Goal: Task Accomplishment & Management: Use online tool/utility

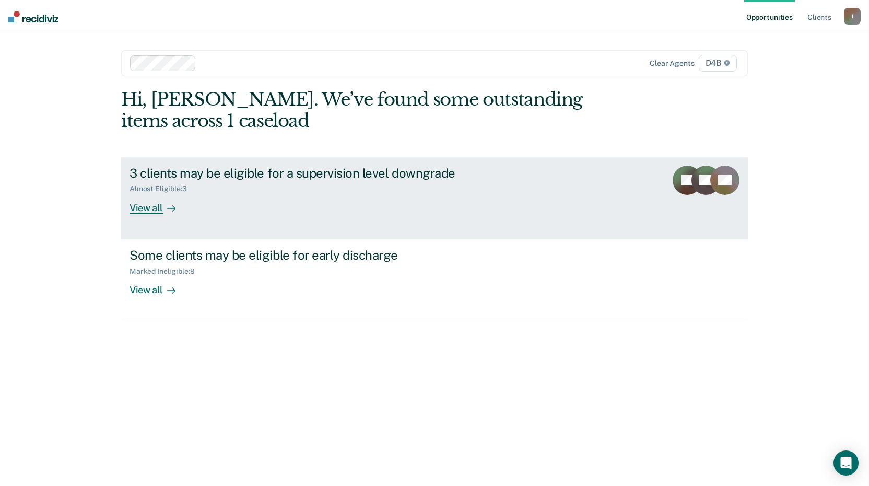
click at [151, 208] on div "View all" at bounding box center [159, 203] width 59 height 20
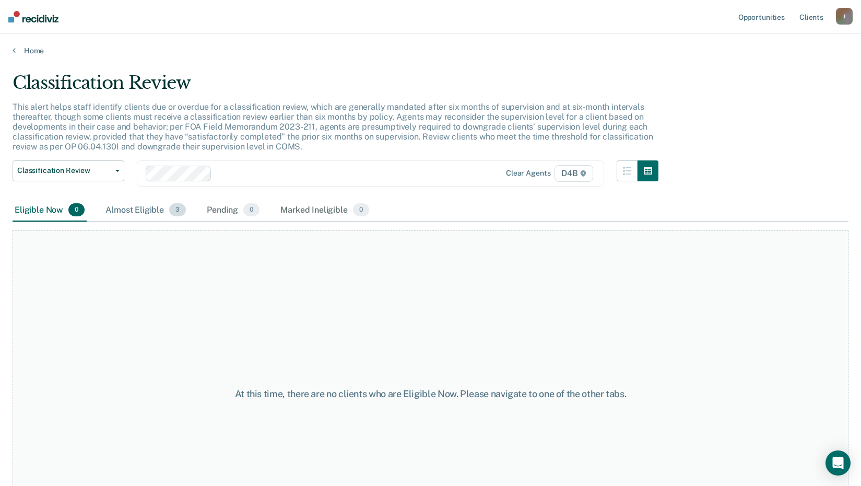
click at [141, 207] on div "Almost Eligible 3" at bounding box center [145, 210] width 85 height 23
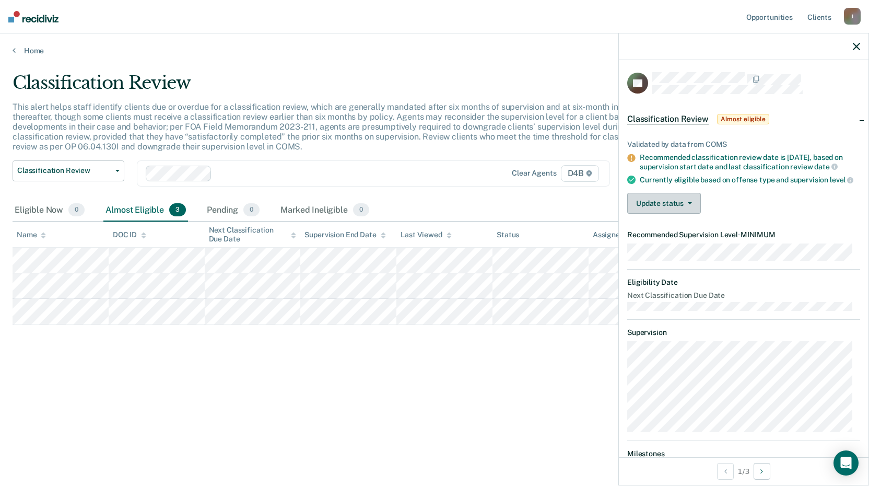
click at [687, 207] on button "Update status" at bounding box center [664, 203] width 74 height 21
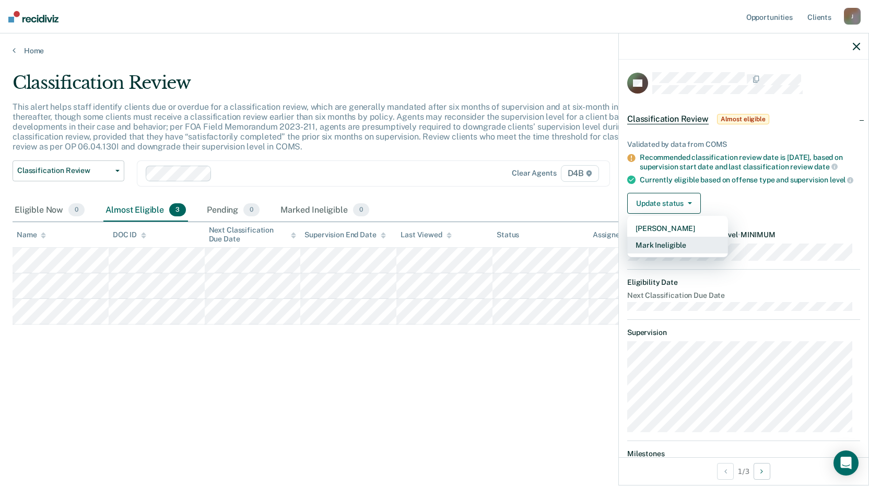
click at [669, 253] on button "Mark Ineligible" at bounding box center [677, 245] width 101 height 17
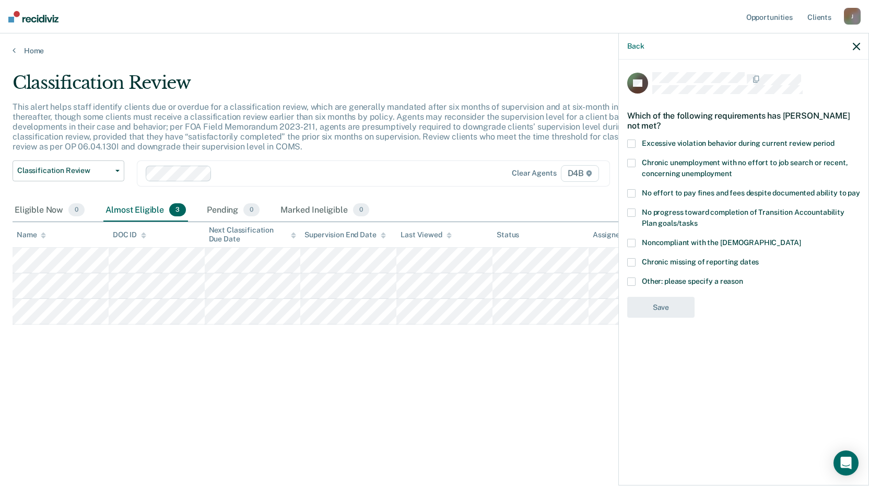
click at [633, 281] on span at bounding box center [631, 281] width 8 height 8
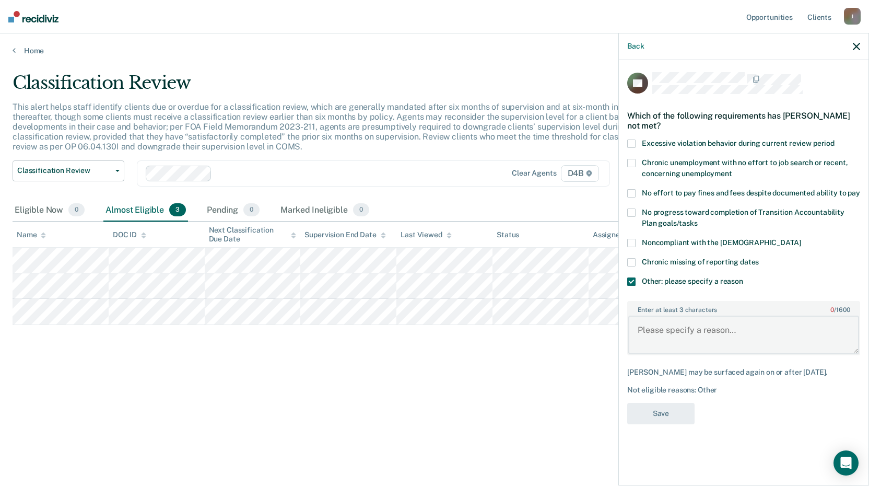
click at [675, 333] on textarea "Enter at least 3 characters 0 / 1600" at bounding box center [743, 335] width 231 height 39
drag, startPoint x: 755, startPoint y: 332, endPoint x: 615, endPoint y: 344, distance: 140.5
click at [615, 344] on body "Looks like you’re using Internet Explorer 11. For faster loading and a better e…" at bounding box center [434, 243] width 869 height 486
click at [756, 333] on textarea "Recovery Court participant." at bounding box center [743, 335] width 231 height 39
type textarea "Recovery Court participant."
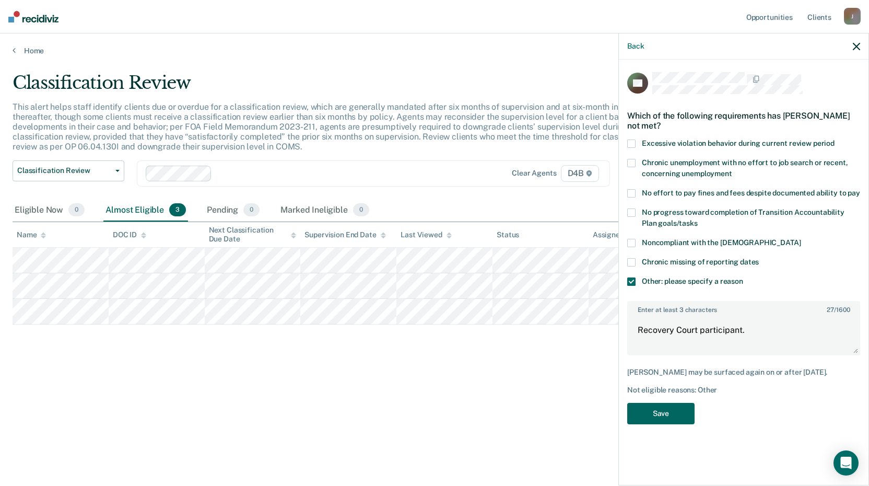
click at [664, 420] on button "Save" at bounding box center [660, 413] width 67 height 21
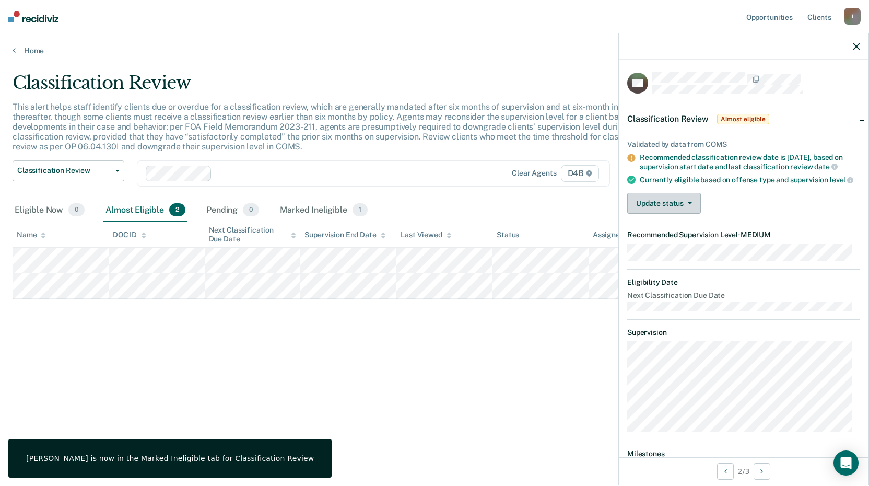
click at [692, 212] on button "Update status" at bounding box center [664, 203] width 74 height 21
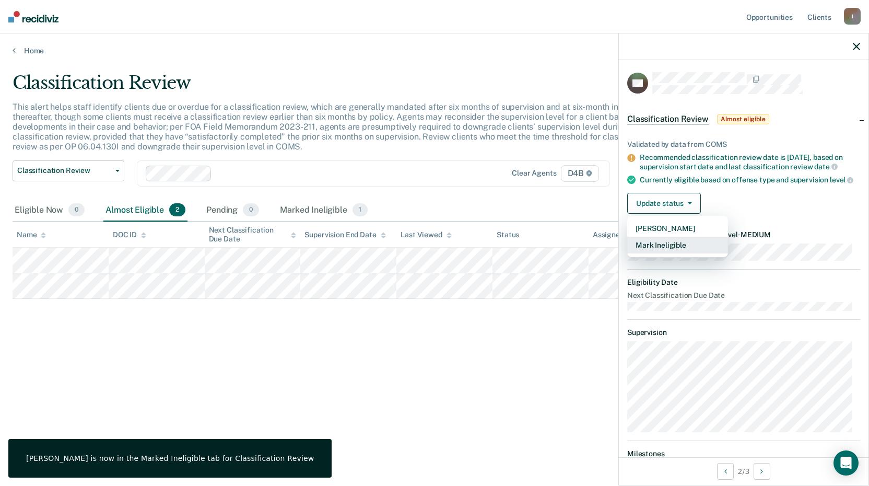
click at [683, 253] on button "Mark Ineligible" at bounding box center [677, 245] width 101 height 17
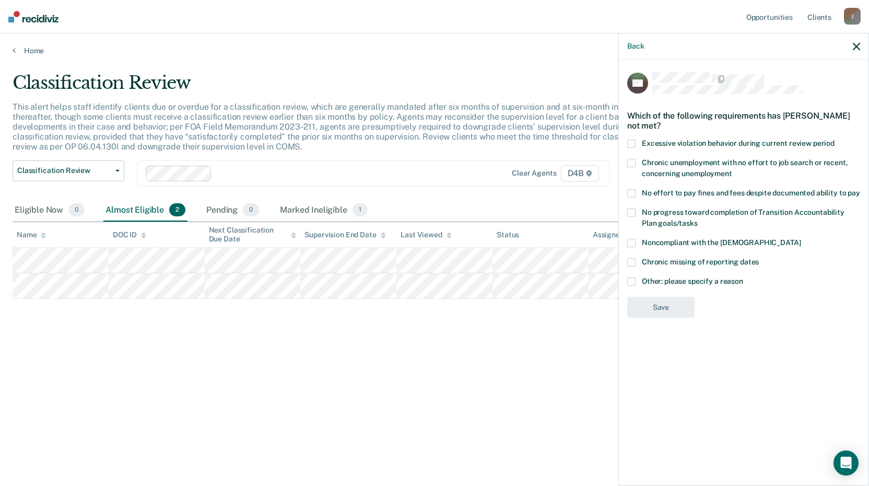
drag, startPoint x: 633, startPoint y: 278, endPoint x: 639, endPoint y: 284, distance: 8.5
click at [633, 278] on span at bounding box center [631, 281] width 8 height 8
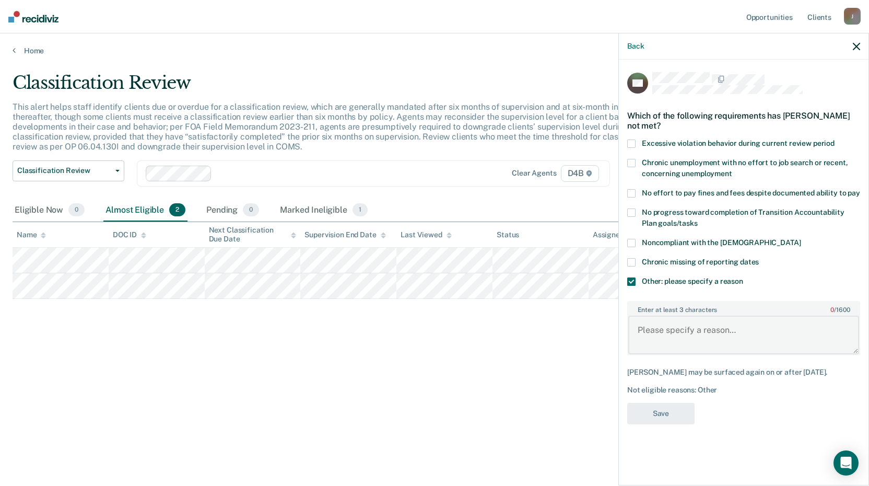
click at [672, 329] on textarea "Enter at least 3 characters 0 / 1600" at bounding box center [743, 335] width 231 height 39
paste textarea "Recovery Court participant."
type textarea "Recovery Court participant."
click at [669, 407] on button "Save" at bounding box center [660, 413] width 67 height 21
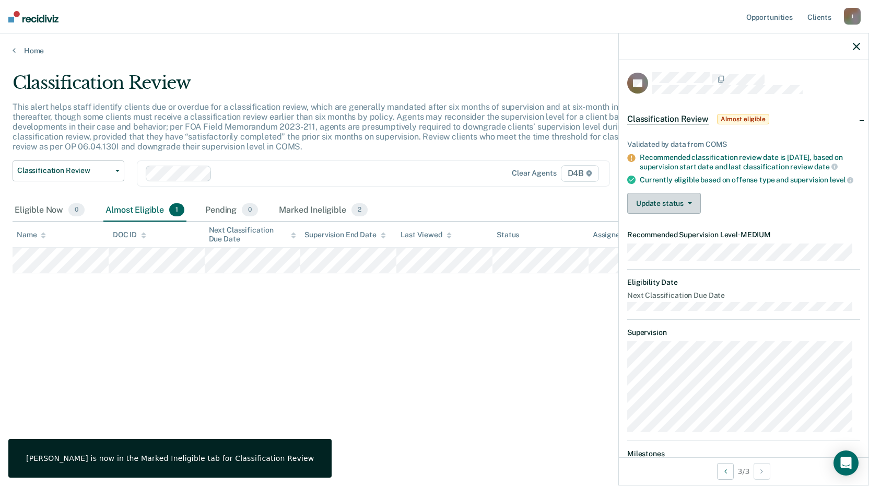
click at [685, 204] on span "button" at bounding box center [688, 203] width 8 height 2
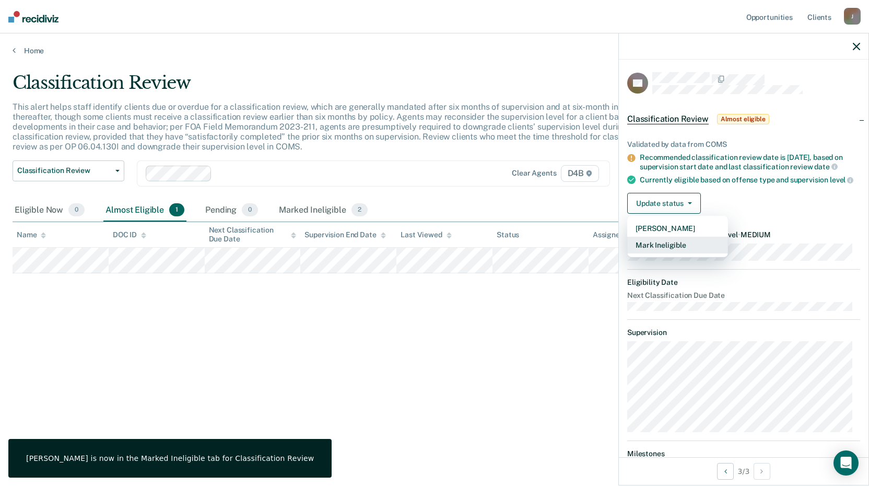
click at [656, 249] on button "Mark Ineligible" at bounding box center [677, 245] width 101 height 17
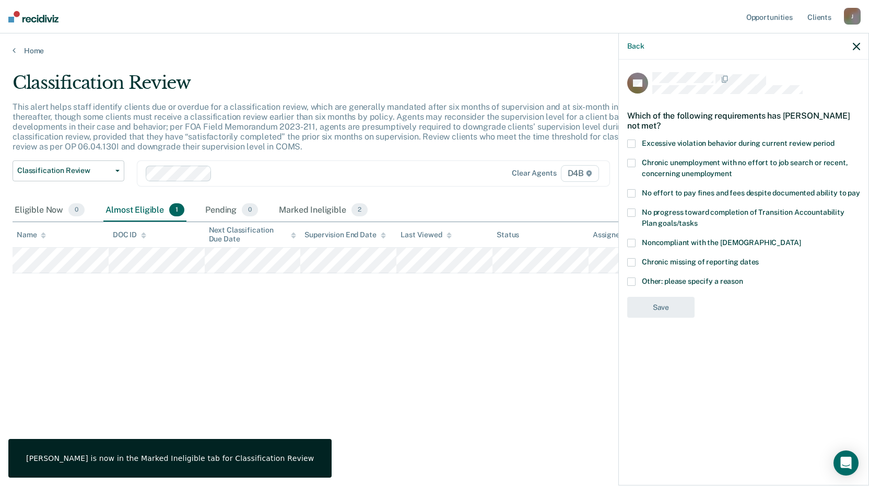
click at [633, 282] on span at bounding box center [631, 281] width 8 height 8
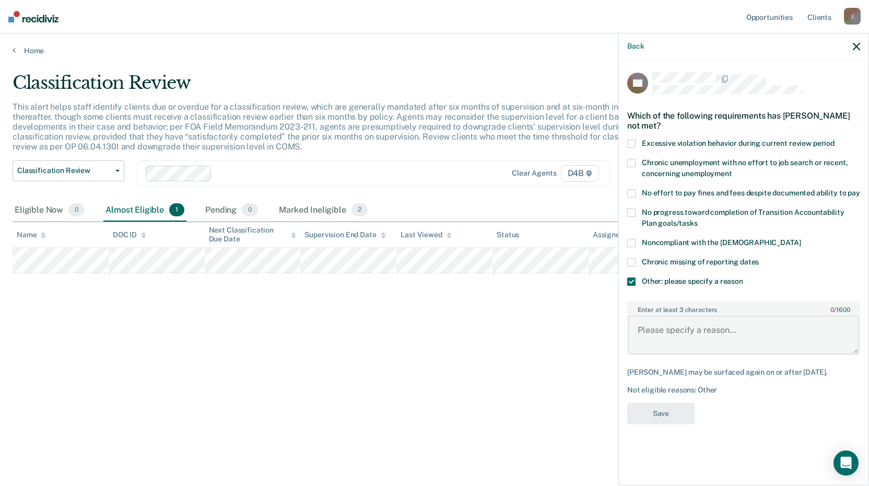
click at [685, 342] on textarea "Enter at least 3 characters 0 / 1600" at bounding box center [743, 335] width 231 height 39
paste textarea "Recovery Court participant."
type textarea "Recovery Court participant."
click at [656, 412] on button "Save" at bounding box center [660, 413] width 67 height 21
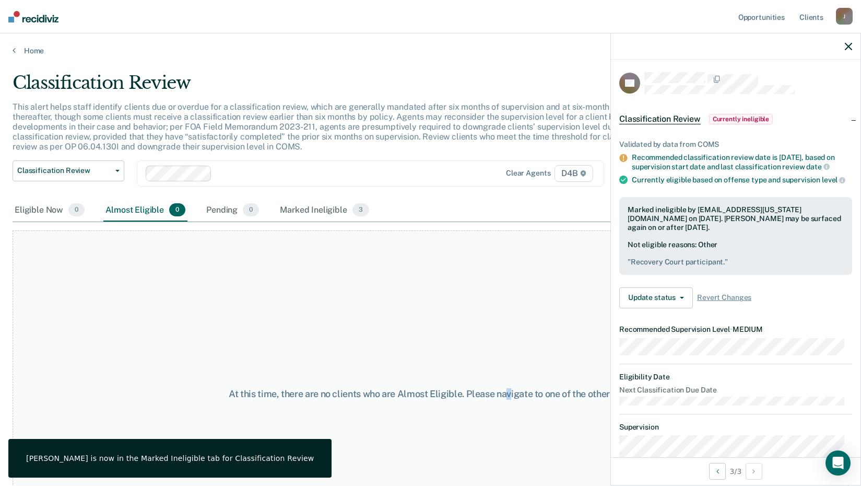
click at [506, 291] on div "At this time, there are no clients who are Almost Eligible. Please navigate to …" at bounding box center [431, 393] width 836 height 327
click at [299, 98] on div "Classification Review" at bounding box center [336, 87] width 646 height 30
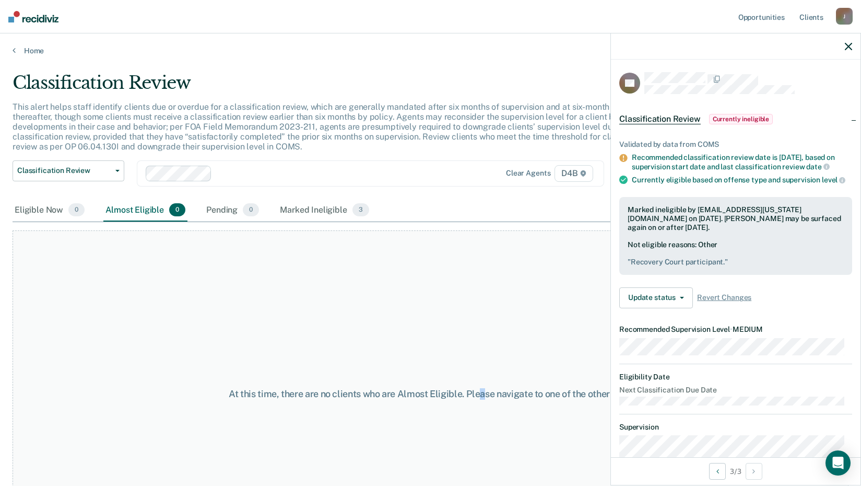
click at [483, 275] on div "At this time, there are no clients who are Almost Eligible. Please navigate to …" at bounding box center [431, 393] width 836 height 327
click at [847, 48] on icon "button" at bounding box center [848, 46] width 7 height 7
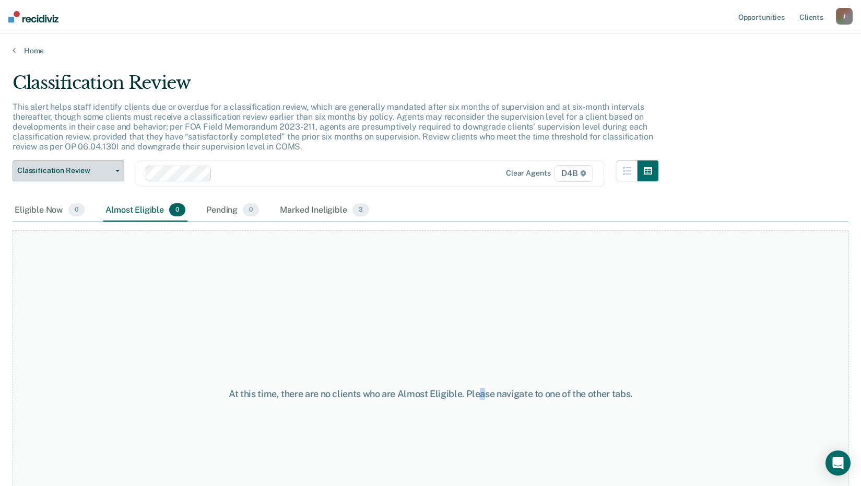
click at [116, 170] on icon "button" at bounding box center [117, 171] width 4 height 2
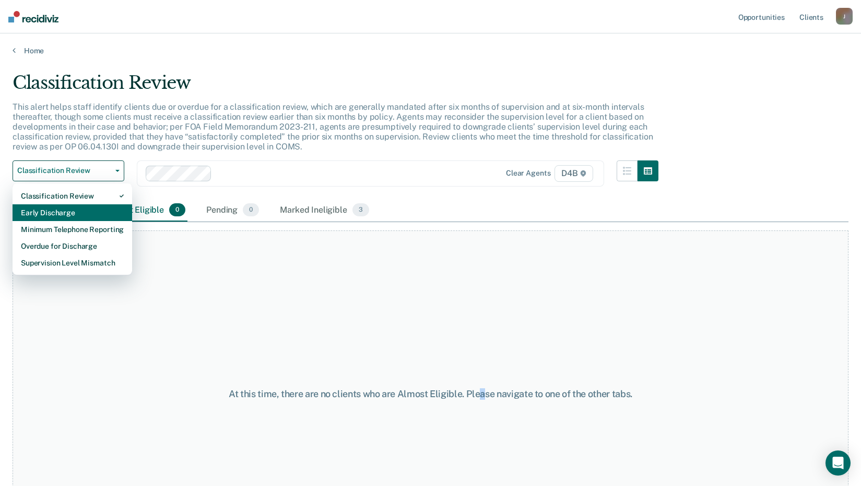
click at [90, 206] on div "Early Discharge" at bounding box center [72, 212] width 103 height 17
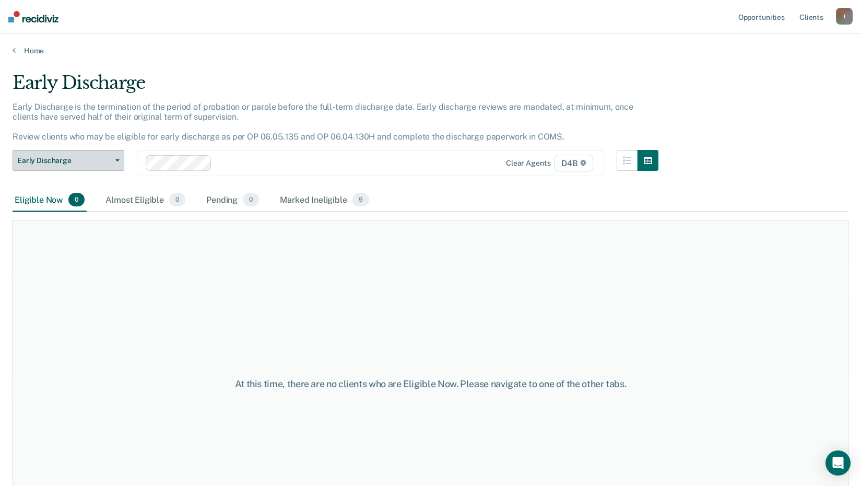
click at [116, 164] on button "Early Discharge" at bounding box center [69, 160] width 112 height 21
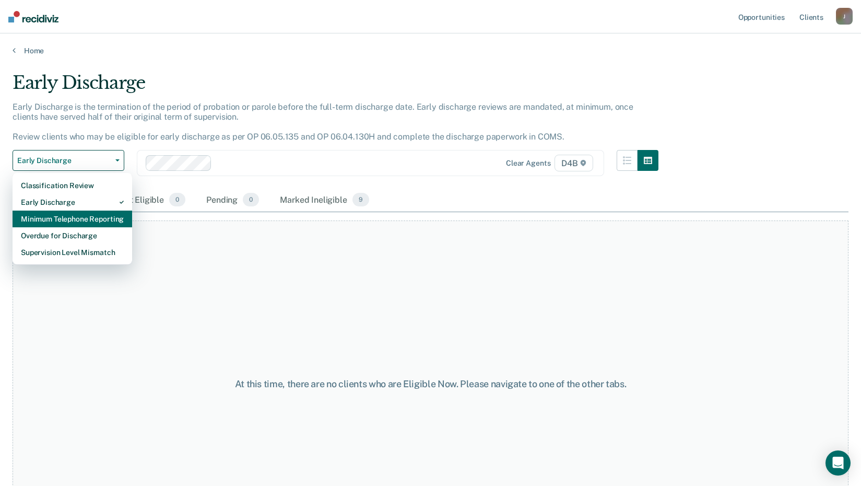
click at [85, 223] on div "Minimum Telephone Reporting" at bounding box center [72, 219] width 103 height 17
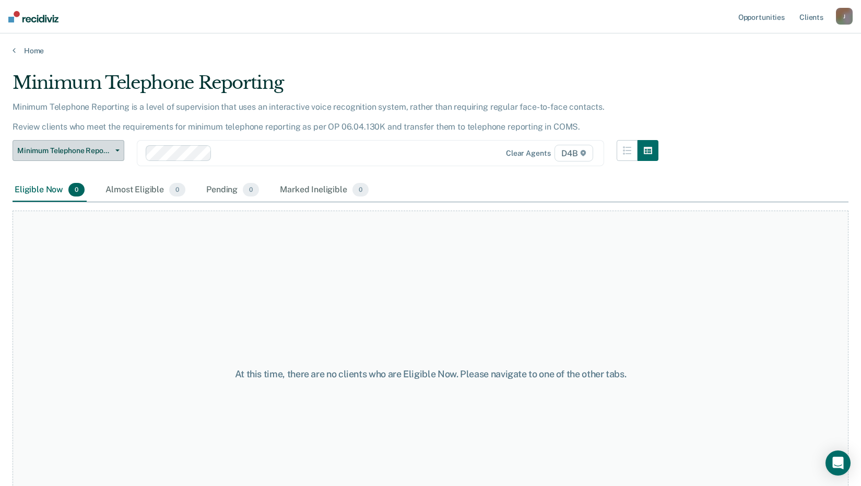
click at [116, 154] on button "Minimum Telephone Reporting" at bounding box center [69, 150] width 112 height 21
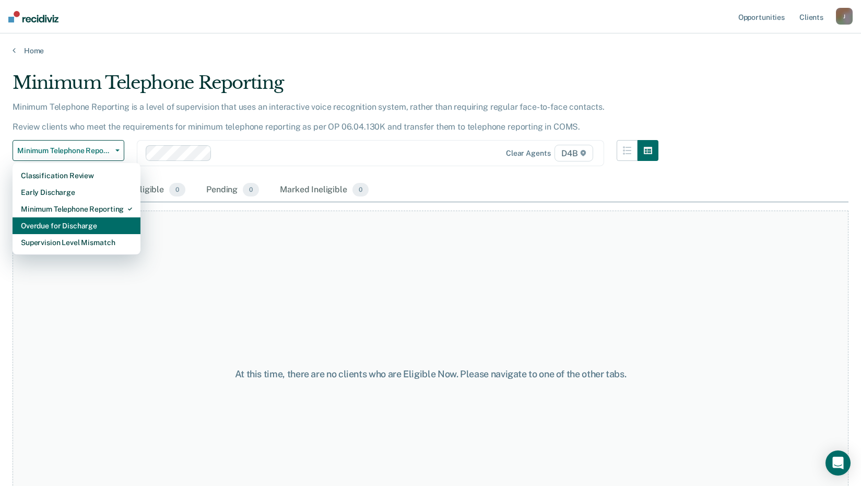
click at [78, 230] on div "Overdue for Discharge" at bounding box center [76, 225] width 111 height 17
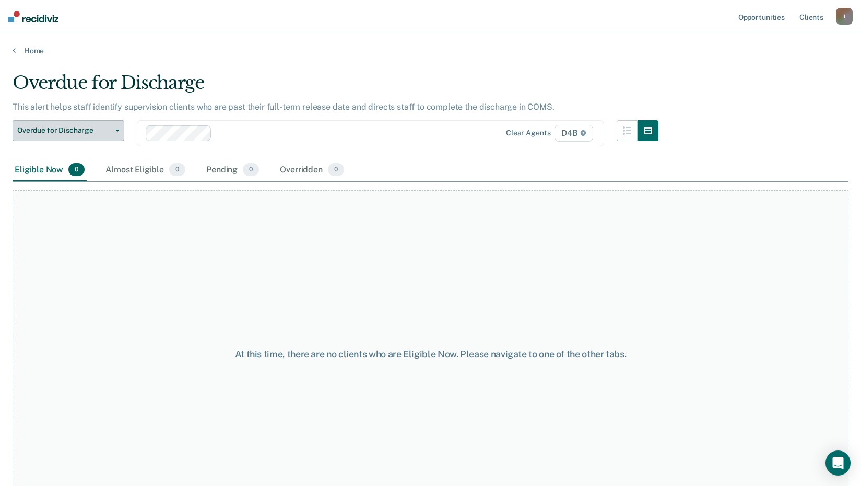
click at [119, 131] on icon "button" at bounding box center [117, 131] width 4 height 2
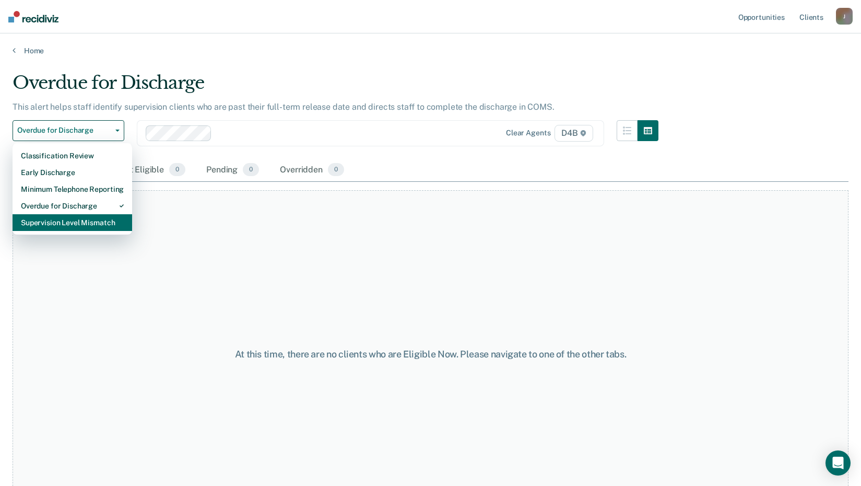
click at [75, 226] on div "Supervision Level Mismatch" at bounding box center [72, 222] width 103 height 17
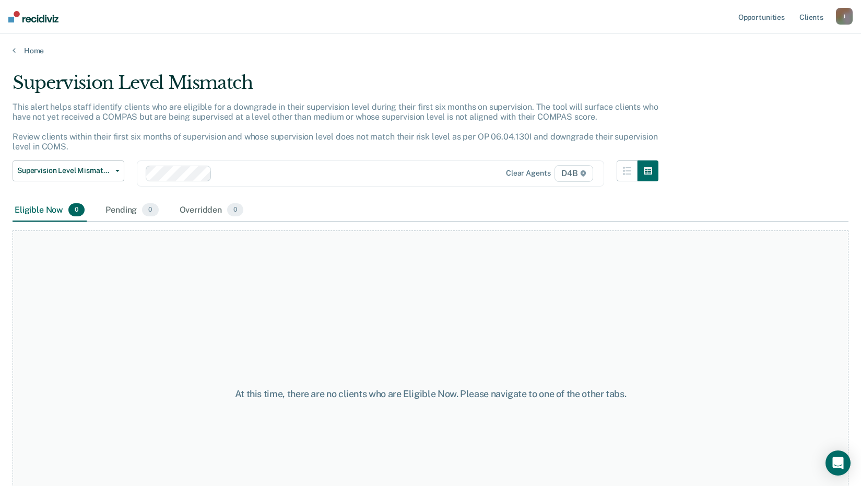
click at [847, 17] on div "J" at bounding box center [844, 16] width 17 height 17
click at [777, 69] on link "Log Out" at bounding box center [803, 68] width 84 height 9
